Goal: Check status: Check status

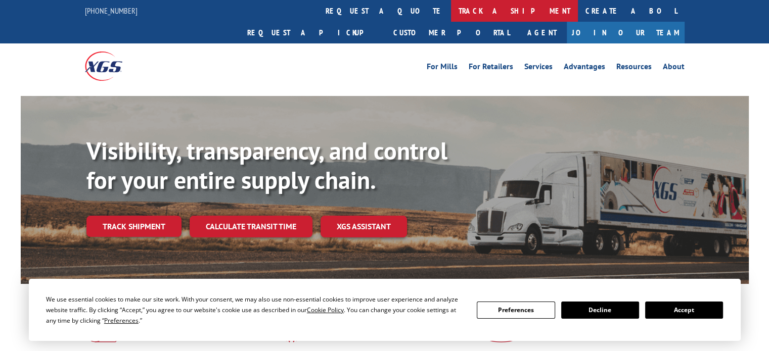
click at [451, 15] on link "track a shipment" at bounding box center [514, 11] width 127 height 22
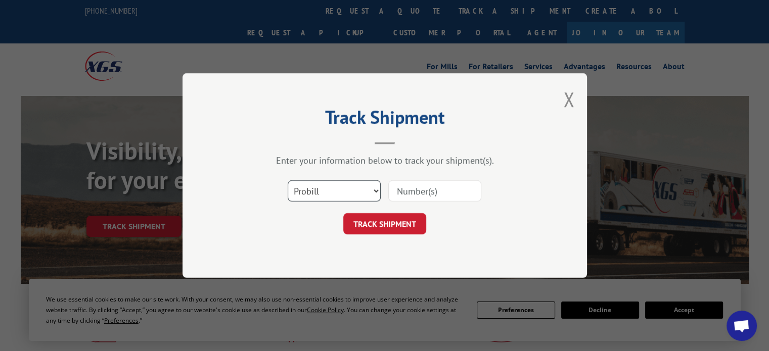
click at [367, 189] on select "Select category... Probill BOL PO" at bounding box center [334, 191] width 93 height 21
select select "bol"
click at [288, 181] on select "Select category... Probill BOL PO" at bounding box center [334, 191] width 93 height 21
click at [414, 193] on input at bounding box center [434, 191] width 93 height 21
paste input "291947"
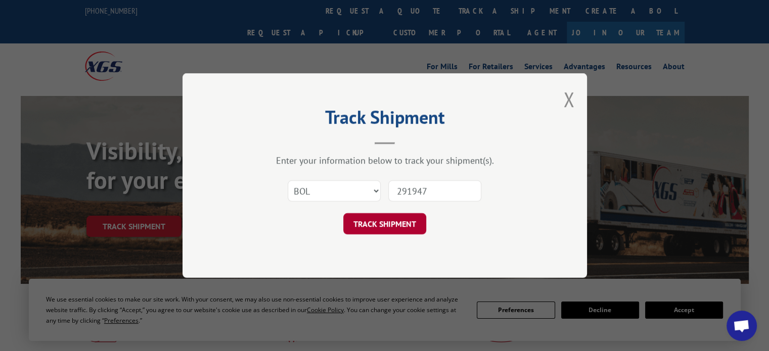
type input "291947"
click at [409, 218] on button "TRACK SHIPMENT" at bounding box center [384, 223] width 83 height 21
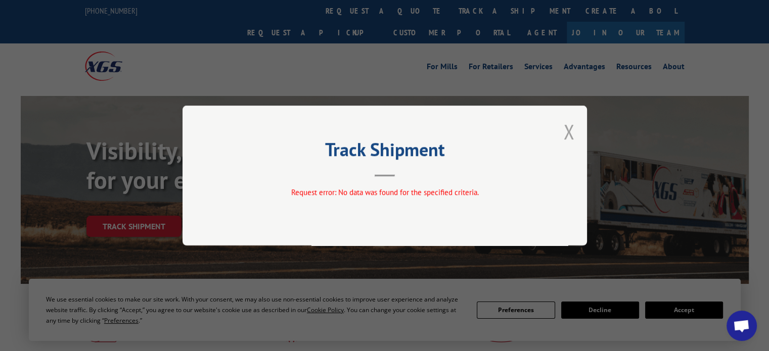
click at [568, 131] on button "Close modal" at bounding box center [568, 131] width 11 height 27
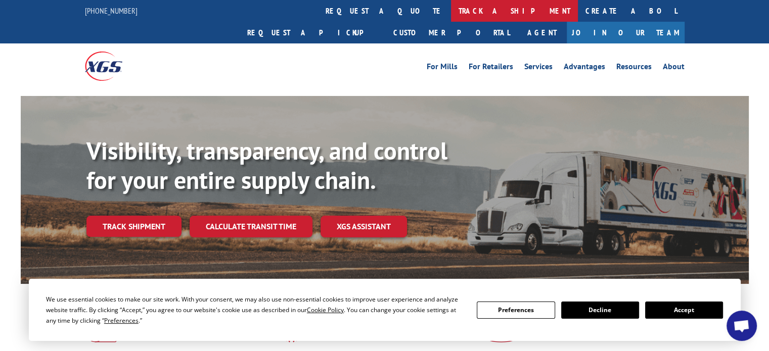
click at [451, 15] on link "track a shipment" at bounding box center [514, 11] width 127 height 22
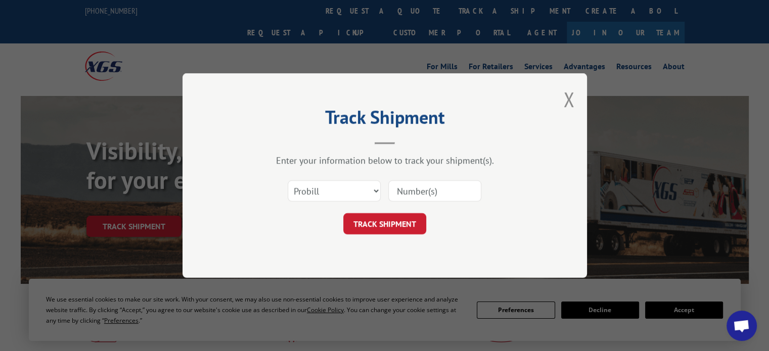
click at [445, 193] on input at bounding box center [434, 191] width 93 height 21
paste input "17380534"
type input "17380534"
click button "TRACK SHIPMENT" at bounding box center [384, 223] width 83 height 21
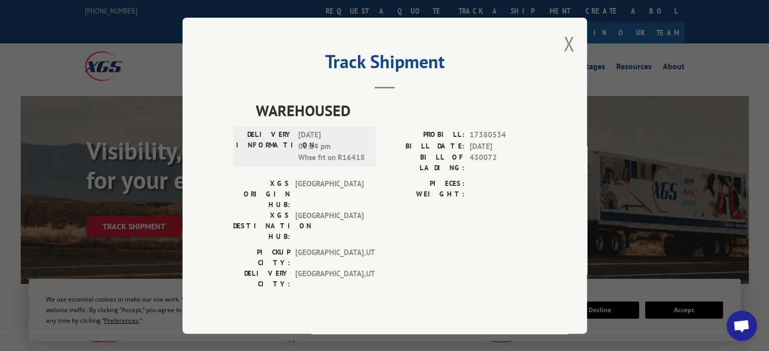
drag, startPoint x: 571, startPoint y: 54, endPoint x: 564, endPoint y: 53, distance: 6.7
click at [571, 54] on button "Close modal" at bounding box center [568, 43] width 11 height 27
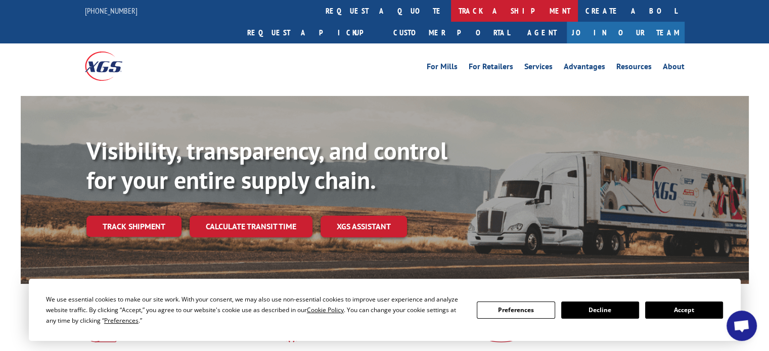
click at [451, 8] on link "track a shipment" at bounding box center [514, 11] width 127 height 22
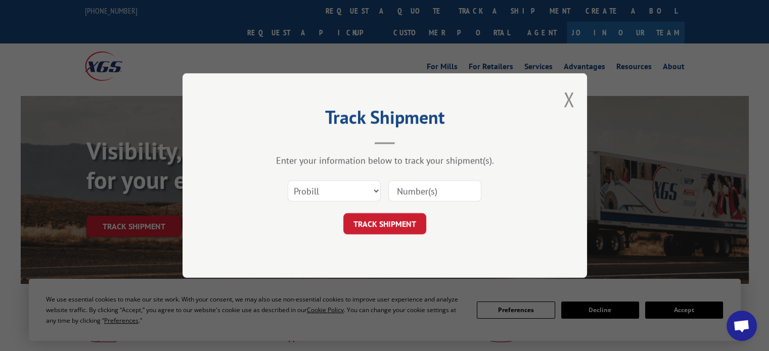
click at [437, 188] on input at bounding box center [434, 191] width 93 height 21
paste input "17600975"
type input "17600975"
click at [370, 229] on button "TRACK SHIPMENT" at bounding box center [384, 223] width 83 height 21
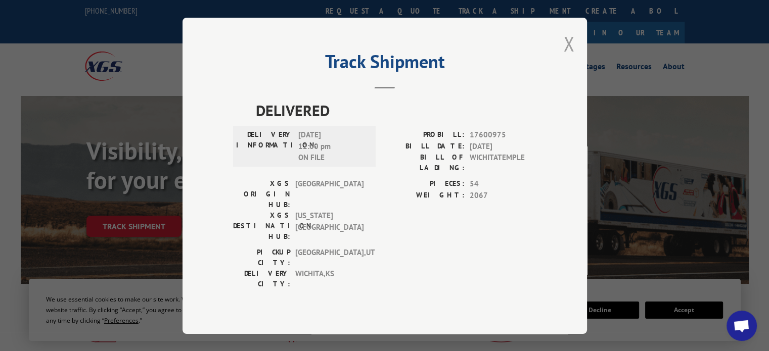
click at [568, 55] on button "Close modal" at bounding box center [568, 43] width 11 height 27
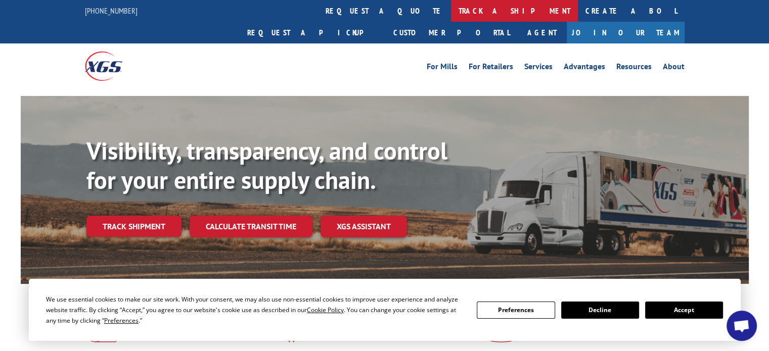
click at [451, 7] on link "track a shipment" at bounding box center [514, 11] width 127 height 22
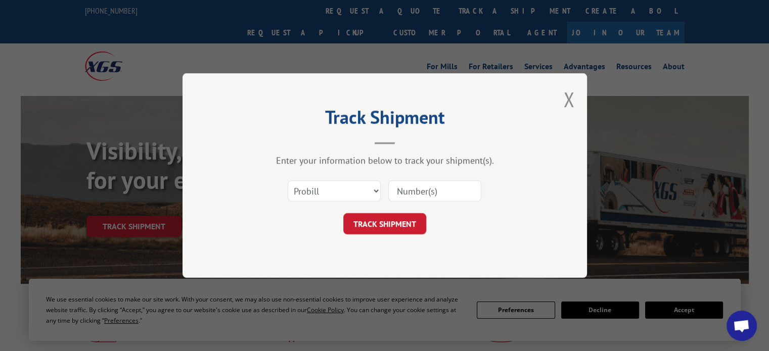
click at [426, 189] on input at bounding box center [434, 191] width 93 height 21
paste input "17600975"
type input "17600975"
click button "TRACK SHIPMENT" at bounding box center [384, 223] width 83 height 21
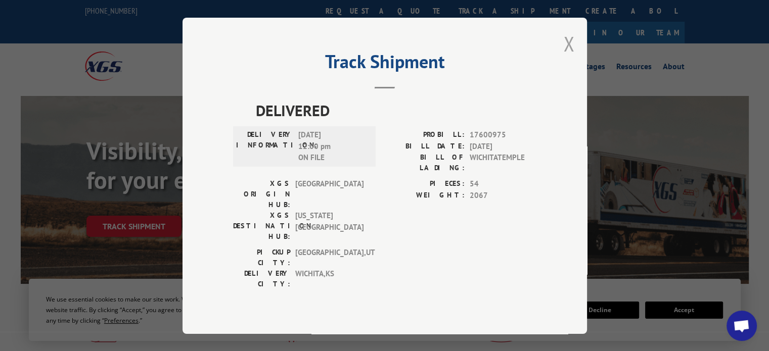
click at [570, 57] on button "Close modal" at bounding box center [568, 43] width 11 height 27
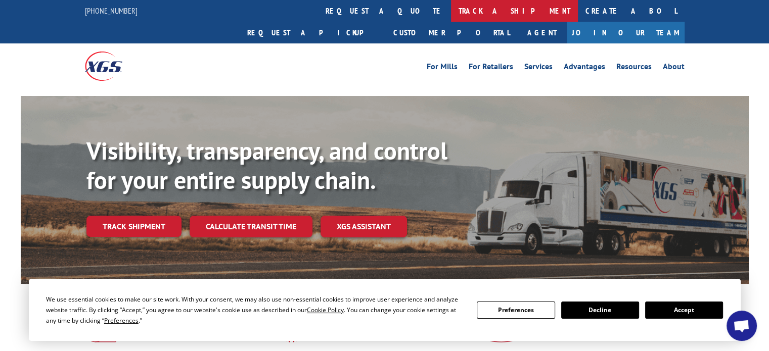
click at [451, 9] on link "track a shipment" at bounding box center [514, 11] width 127 height 22
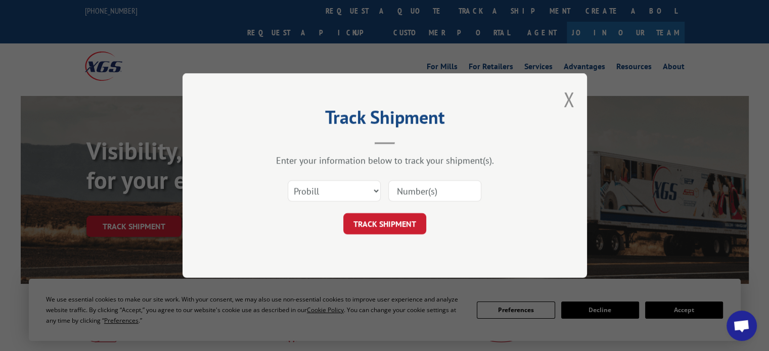
click at [435, 191] on input at bounding box center [434, 191] width 93 height 21
paste input "17600975"
type input "17600975"
click at [393, 224] on button "TRACK SHIPMENT" at bounding box center [384, 223] width 83 height 21
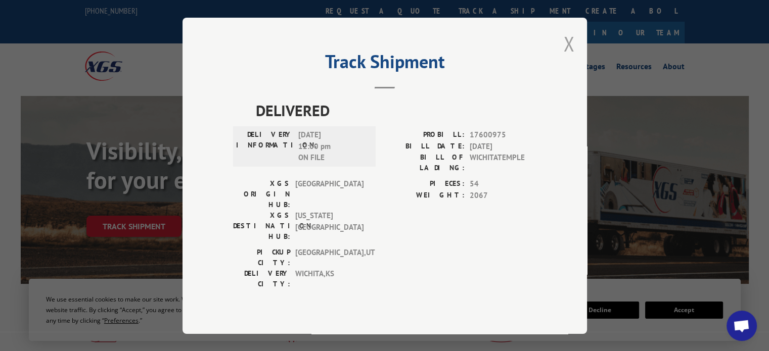
click at [570, 54] on button "Close modal" at bounding box center [568, 43] width 11 height 27
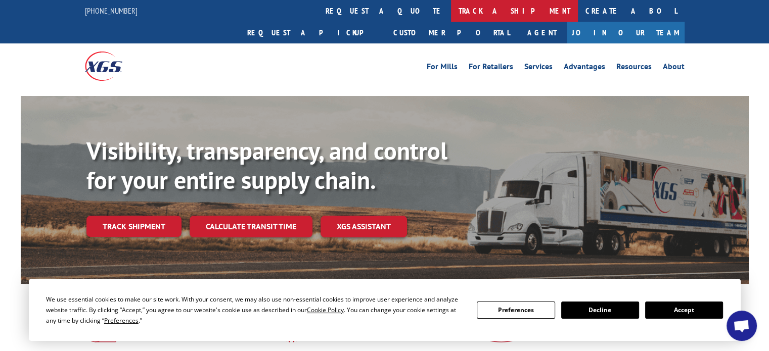
click at [451, 13] on link "track a shipment" at bounding box center [514, 11] width 127 height 22
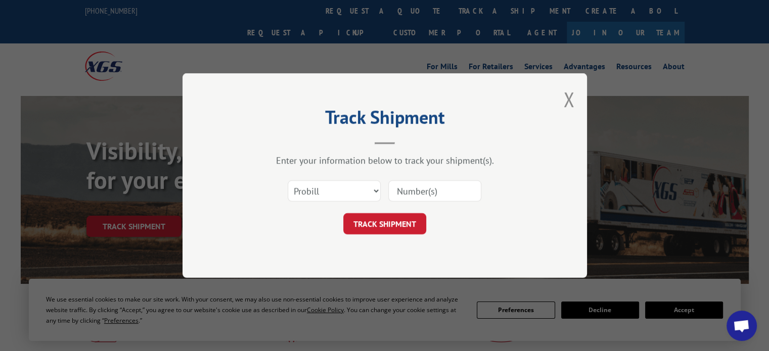
click at [438, 189] on input at bounding box center [434, 191] width 93 height 21
paste input "17426486"
type input "17426486"
click at [401, 218] on button "TRACK SHIPMENT" at bounding box center [384, 223] width 83 height 21
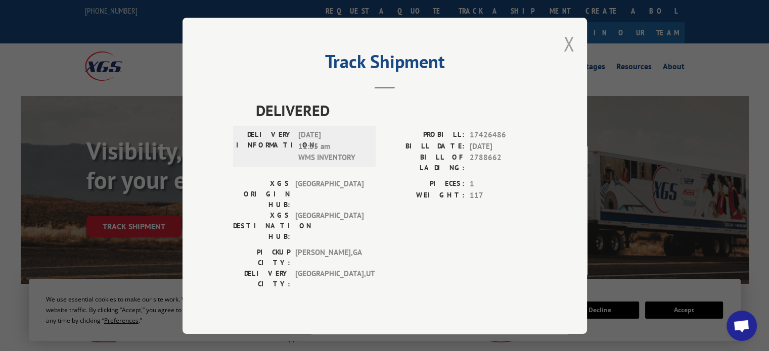
click at [571, 57] on button "Close modal" at bounding box center [568, 43] width 11 height 27
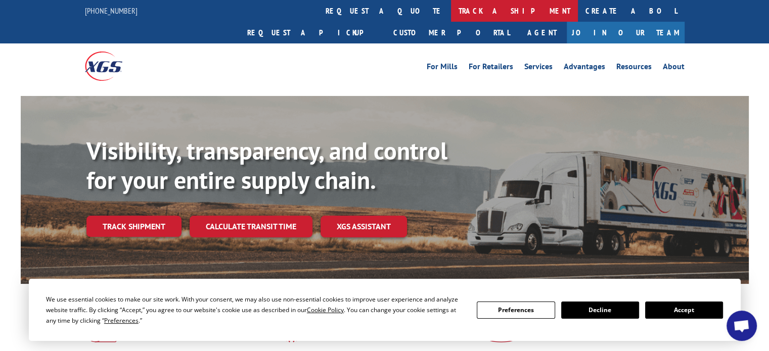
click at [451, 7] on link "track a shipment" at bounding box center [514, 11] width 127 height 22
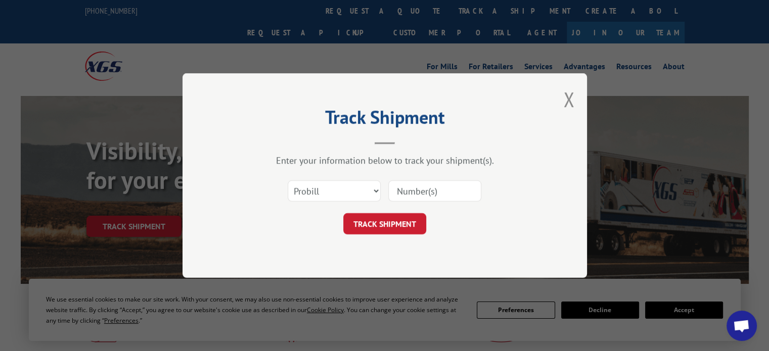
click at [437, 190] on input at bounding box center [434, 191] width 93 height 21
paste input "17638269"
type input "17638269"
click at [415, 222] on button "TRACK SHIPMENT" at bounding box center [384, 223] width 83 height 21
